Goal: Task Accomplishment & Management: Complete application form

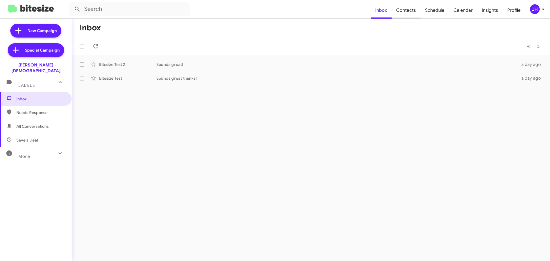
click at [403, 12] on span "Contacts" at bounding box center [405, 10] width 29 height 17
type input "in:groups"
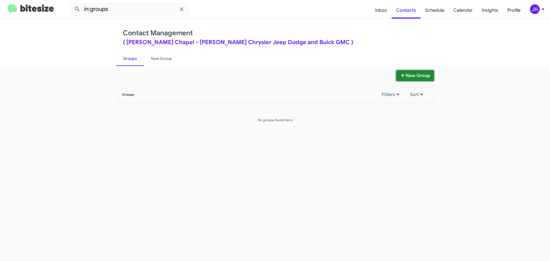
click at [424, 73] on button "New Group" at bounding box center [415, 75] width 38 height 11
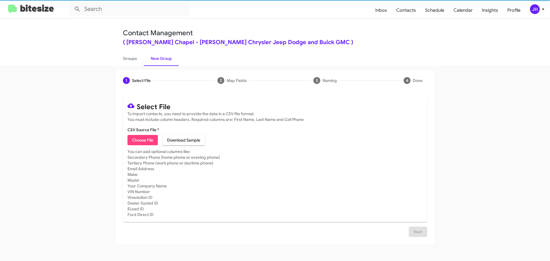
click at [139, 143] on span "Choose File" at bounding box center [142, 140] width 21 height 10
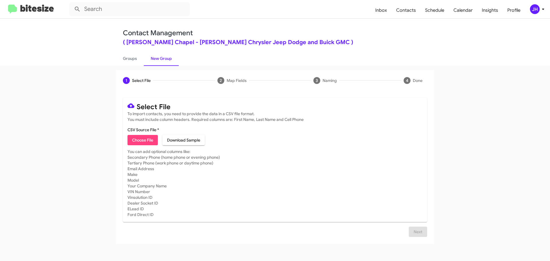
type input "Table_5992 (1)"
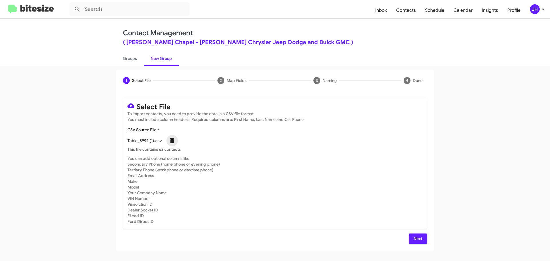
click at [169, 140] on icon at bounding box center [172, 140] width 7 height 7
checkbox input "false"
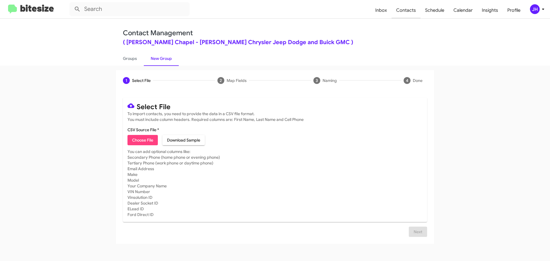
click at [409, 11] on span "Contacts" at bounding box center [405, 10] width 29 height 17
type input "in:groups"
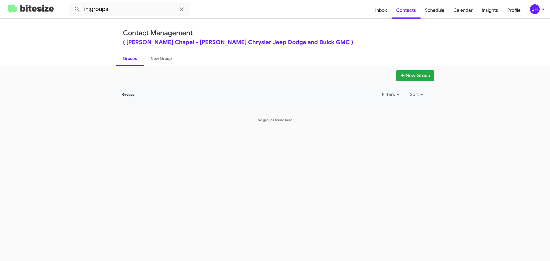
click at [538, 17] on mat-toolbar "in:groups Inbox Contacts Schedule Calendar Insights Profile JH" at bounding box center [275, 9] width 550 height 18
click at [536, 10] on div "JH" at bounding box center [535, 9] width 10 height 10
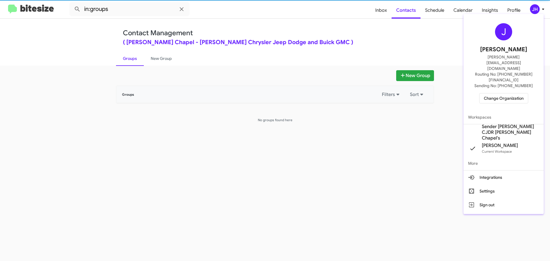
click at [500, 124] on span "Sender Ferman CJDR Wesley Chapel's" at bounding box center [510, 132] width 57 height 17
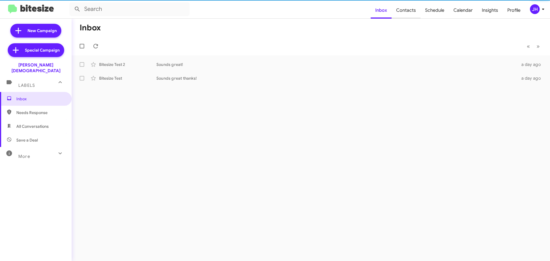
click at [414, 12] on span "Contacts" at bounding box center [405, 10] width 29 height 17
type input "in:groups"
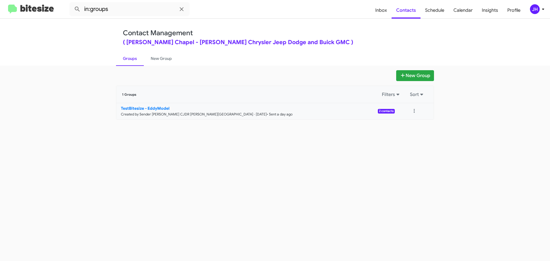
click at [186, 114] on small "Created by Sender [PERSON_NAME] CJDR [PERSON_NAME][GEOGRAPHIC_DATA] · [DATE]" at bounding box center [194, 114] width 146 height 5
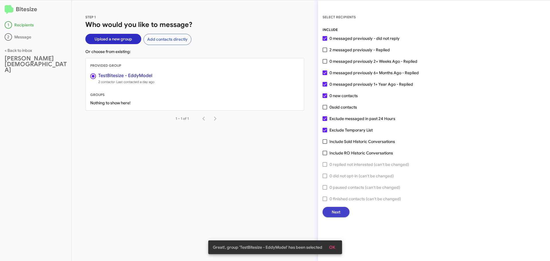
click at [340, 212] on button "Next" at bounding box center [335, 212] width 27 height 10
click at [326, 48] on span at bounding box center [324, 50] width 5 height 5
click at [325, 52] on input "2 messaged previously - Replied" at bounding box center [324, 52] width 0 height 0
checkbox input "true"
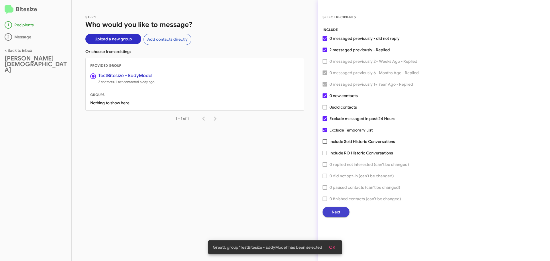
click at [333, 207] on span "Next" at bounding box center [336, 212] width 9 height 10
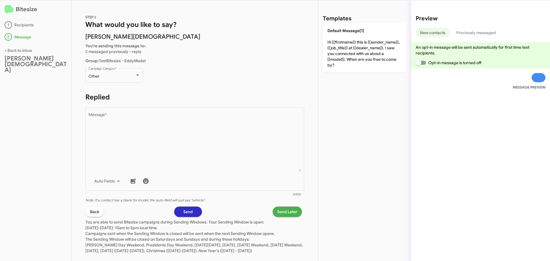
click at [97, 210] on span "Back" at bounding box center [94, 211] width 9 height 10
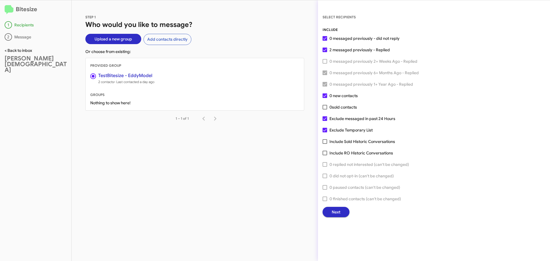
click at [21, 50] on link "< Back to inbox" at bounding box center [18, 50] width 27 height 5
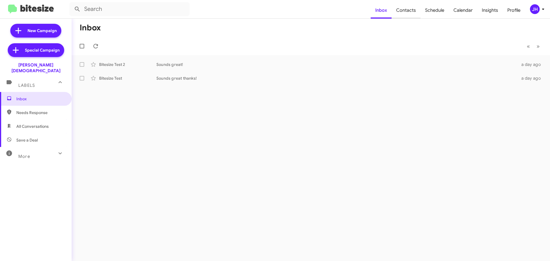
click at [399, 7] on span "Contacts" at bounding box center [405, 10] width 29 height 17
type input "in:groups"
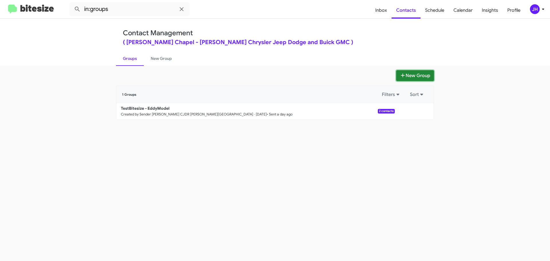
click at [407, 75] on button "New Group" at bounding box center [415, 75] width 38 height 11
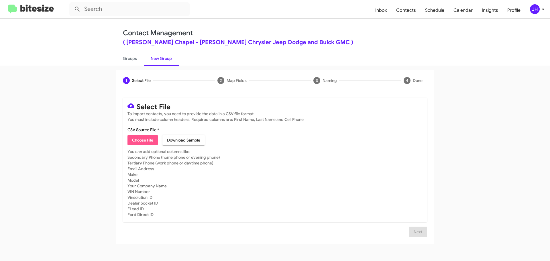
click at [141, 140] on span "Choose File" at bounding box center [142, 140] width 21 height 10
type input "Table_5992 (1)"
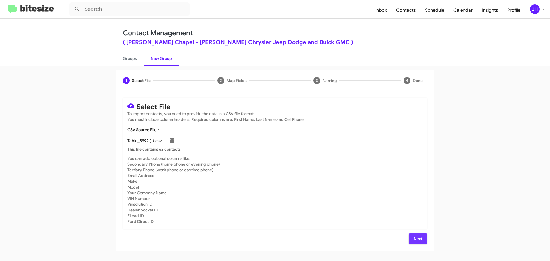
click at [412, 237] on button "Next" at bounding box center [418, 238] width 18 height 10
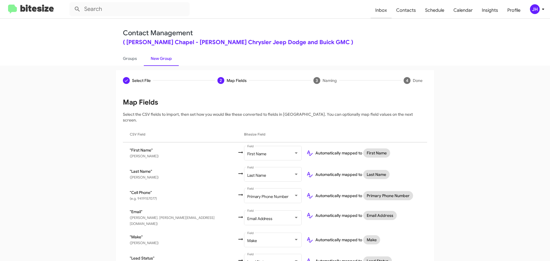
click at [375, 15] on span "Inbox" at bounding box center [380, 10] width 21 height 17
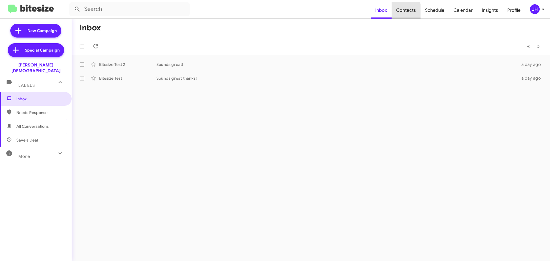
click at [404, 11] on span "Contacts" at bounding box center [405, 10] width 29 height 17
type input "in:groups"
